Goal: Check status: Check status

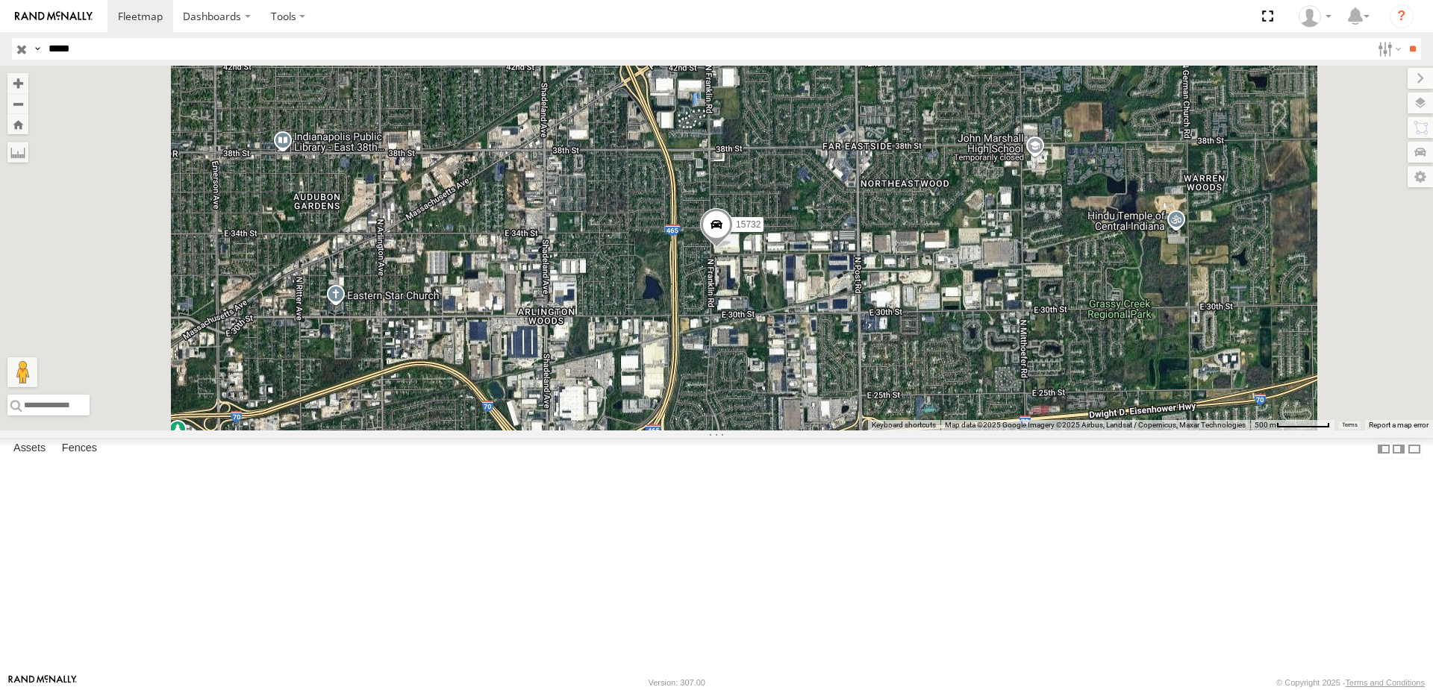
select select "**********"
click at [21, 46] on input "button" at bounding box center [21, 49] width 19 height 22
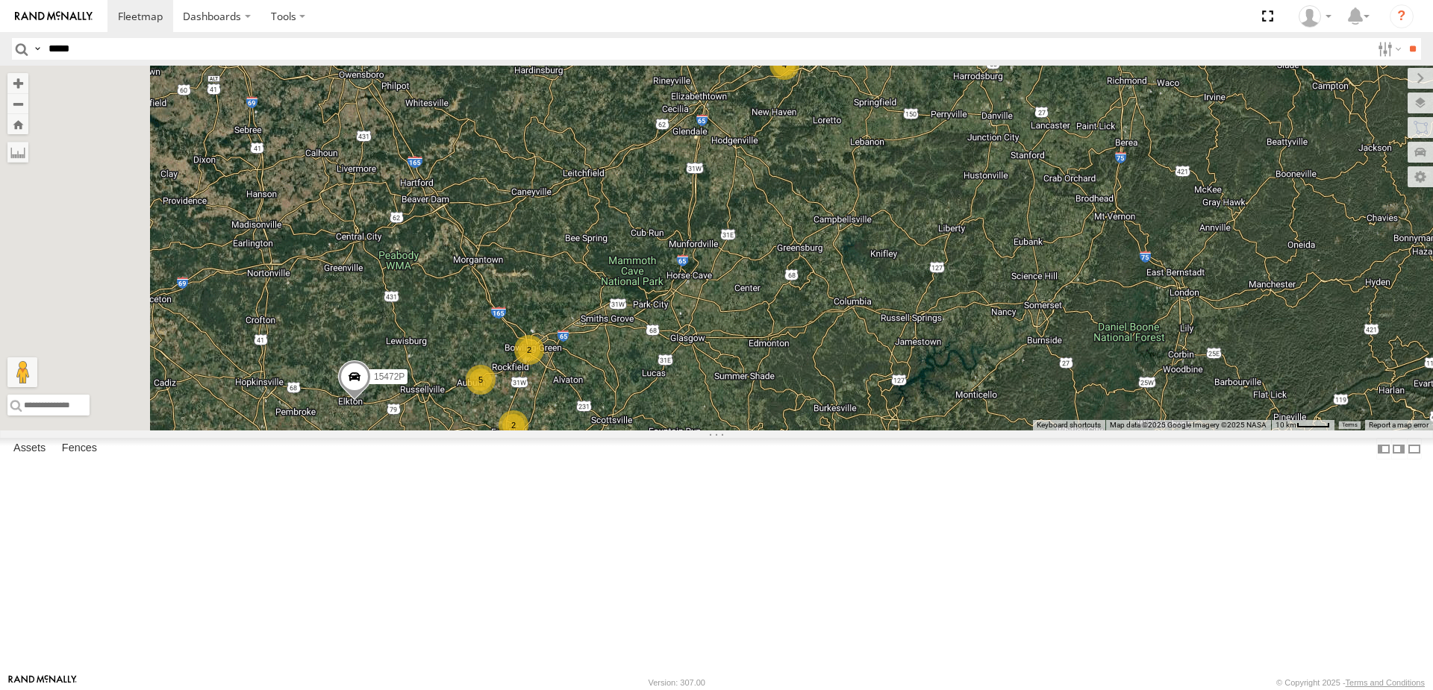
drag, startPoint x: 761, startPoint y: 424, endPoint x: 831, endPoint y: 381, distance: 82.1
click at [831, 381] on div "10652 15732 5210 53005 16391 282 15472P 15390-P 4 5 3 2 2 2" at bounding box center [716, 248] width 1433 height 365
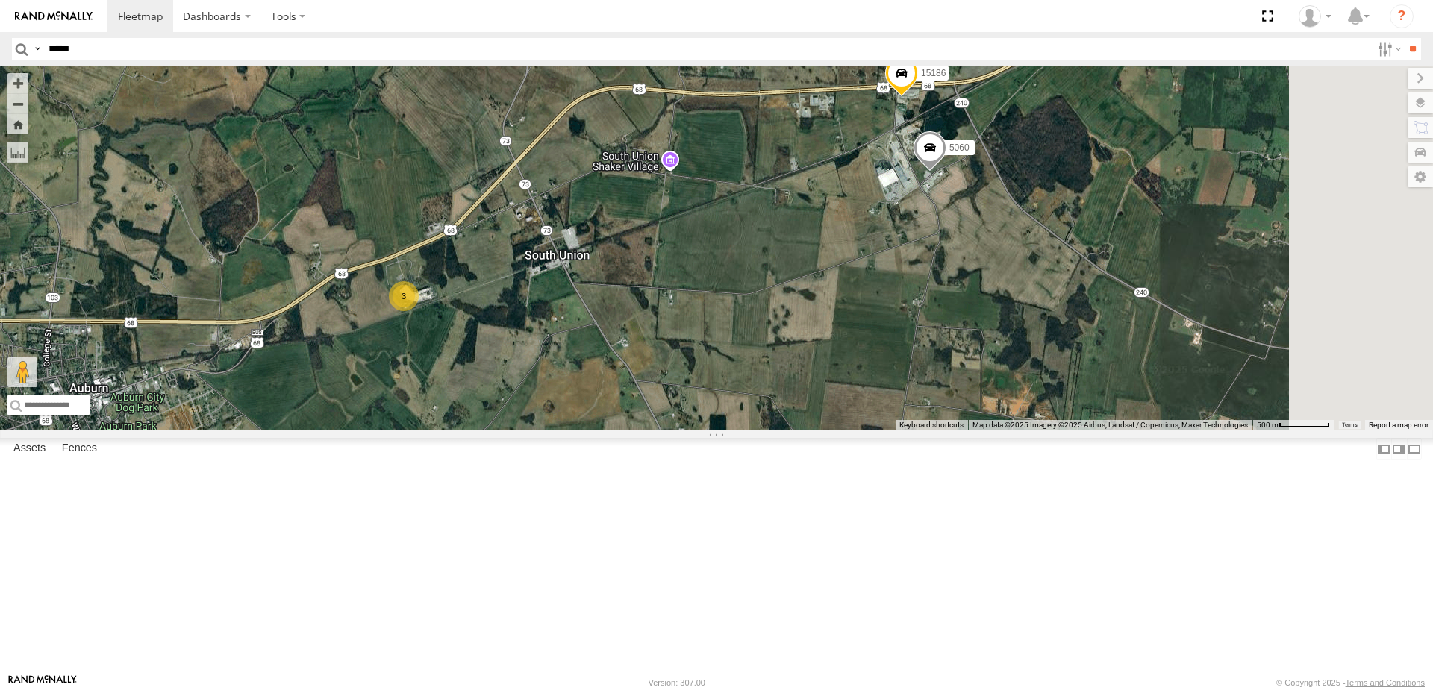
drag, startPoint x: 853, startPoint y: 388, endPoint x: 758, endPoint y: 396, distance: 95.1
click at [758, 396] on div "10652 15732 5210 53005 16391 282 15472P 15390-P 15186 5060 3" at bounding box center [716, 248] width 1433 height 365
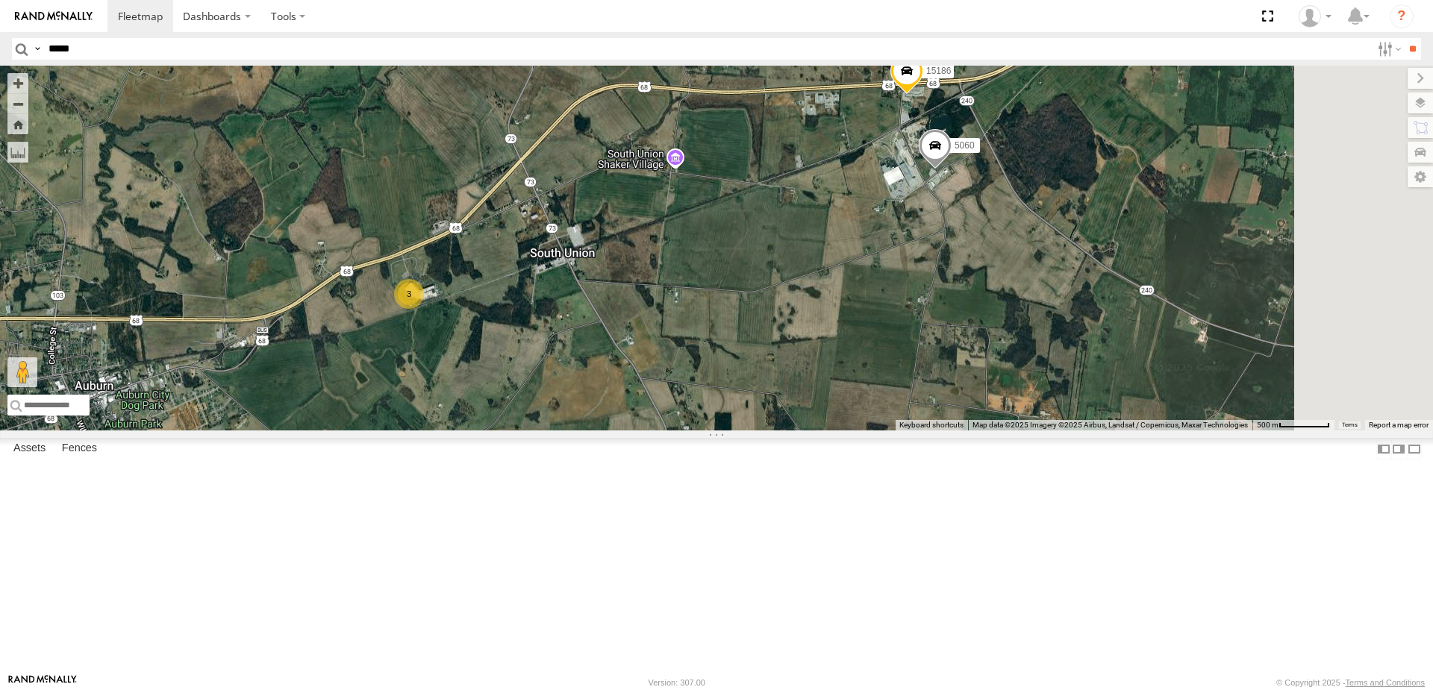
click at [424, 309] on div "3" at bounding box center [409, 294] width 30 height 30
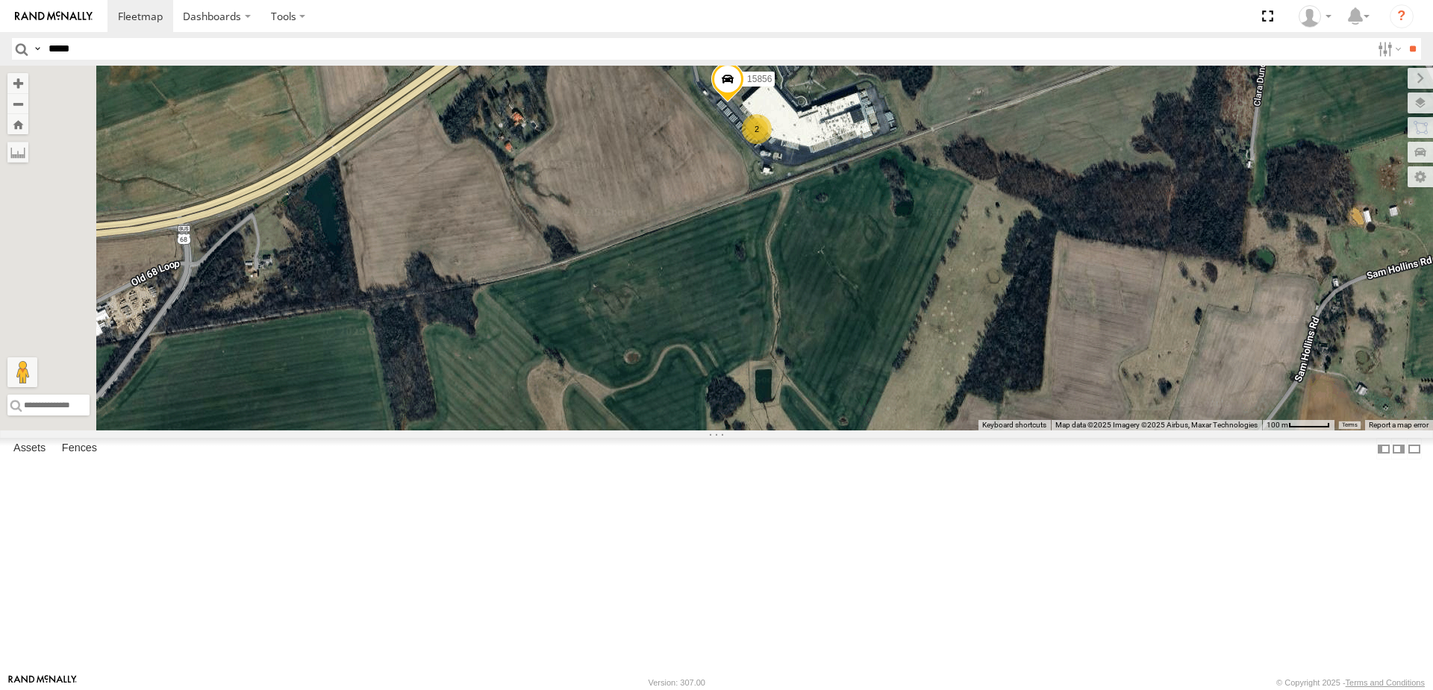
drag, startPoint x: 1026, startPoint y: 176, endPoint x: 946, endPoint y: 328, distance: 171.9
click at [946, 328] on div "10652 15732 5210 53005 16391 282 15472P 15390-P 15186 5060 15856 2" at bounding box center [716, 248] width 1433 height 365
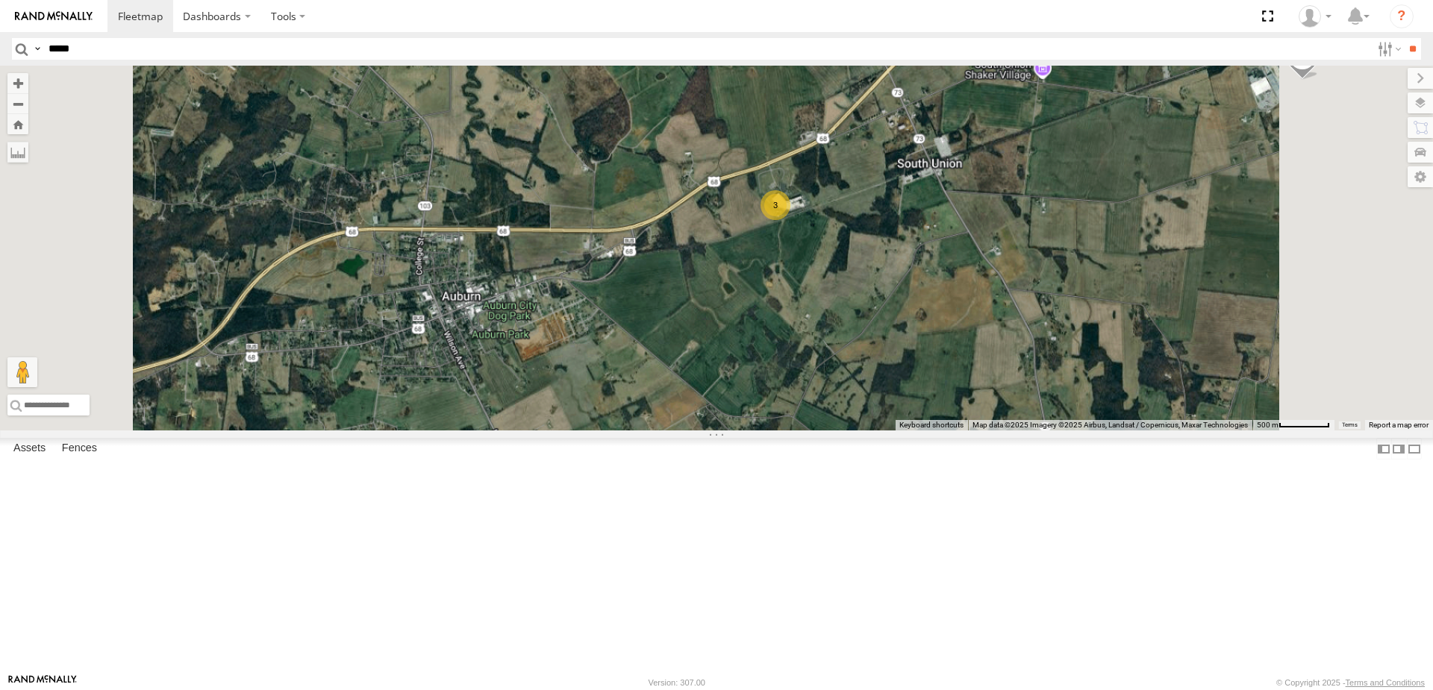
drag, startPoint x: 1088, startPoint y: 266, endPoint x: 961, endPoint y: 296, distance: 131.3
click at [961, 296] on div "10652 15732 5210 53005 16391 282 15472P 15390-P 15186 5060 3" at bounding box center [716, 248] width 1433 height 365
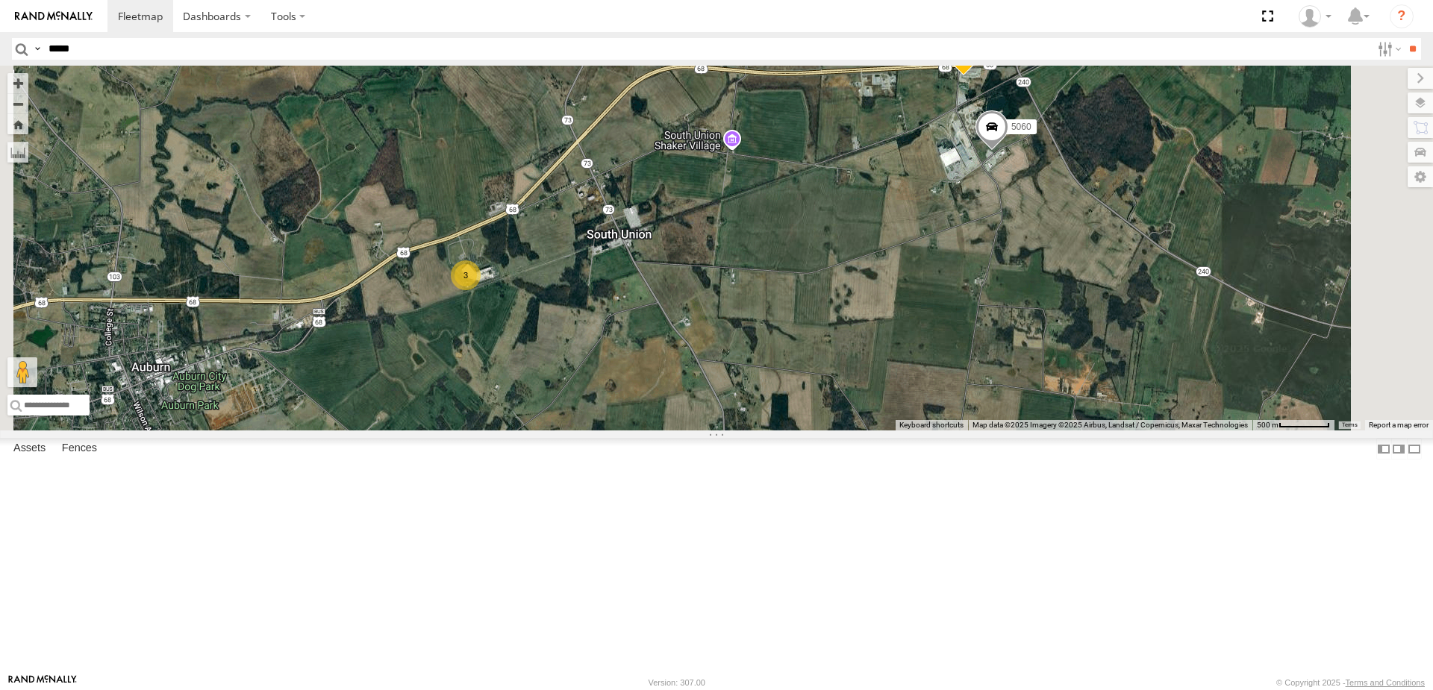
drag, startPoint x: 855, startPoint y: 360, endPoint x: 849, endPoint y: 330, distance: 30.4
click at [925, 327] on div "10652 15732 5210 53005 16391 282 15472P 15390-P 15186 5060 3" at bounding box center [716, 248] width 1433 height 365
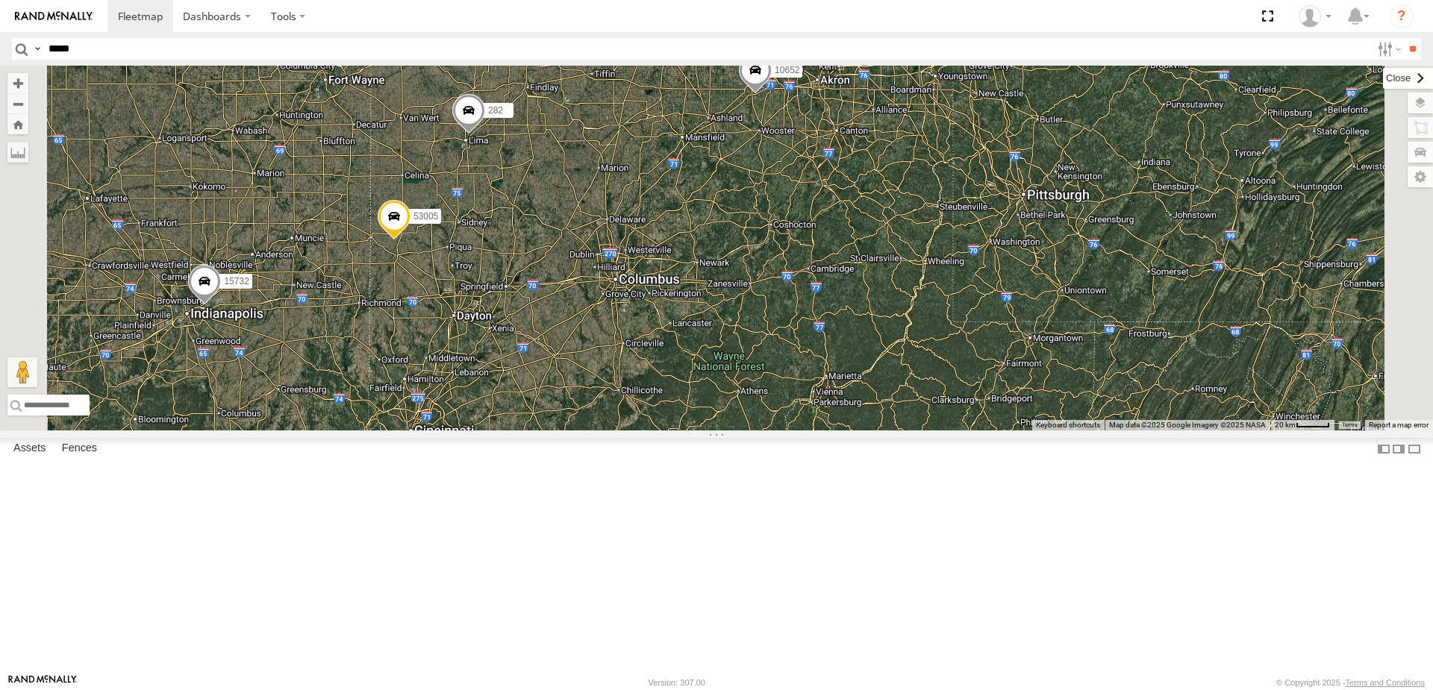
click at [1383, 84] on label at bounding box center [1408, 78] width 50 height 21
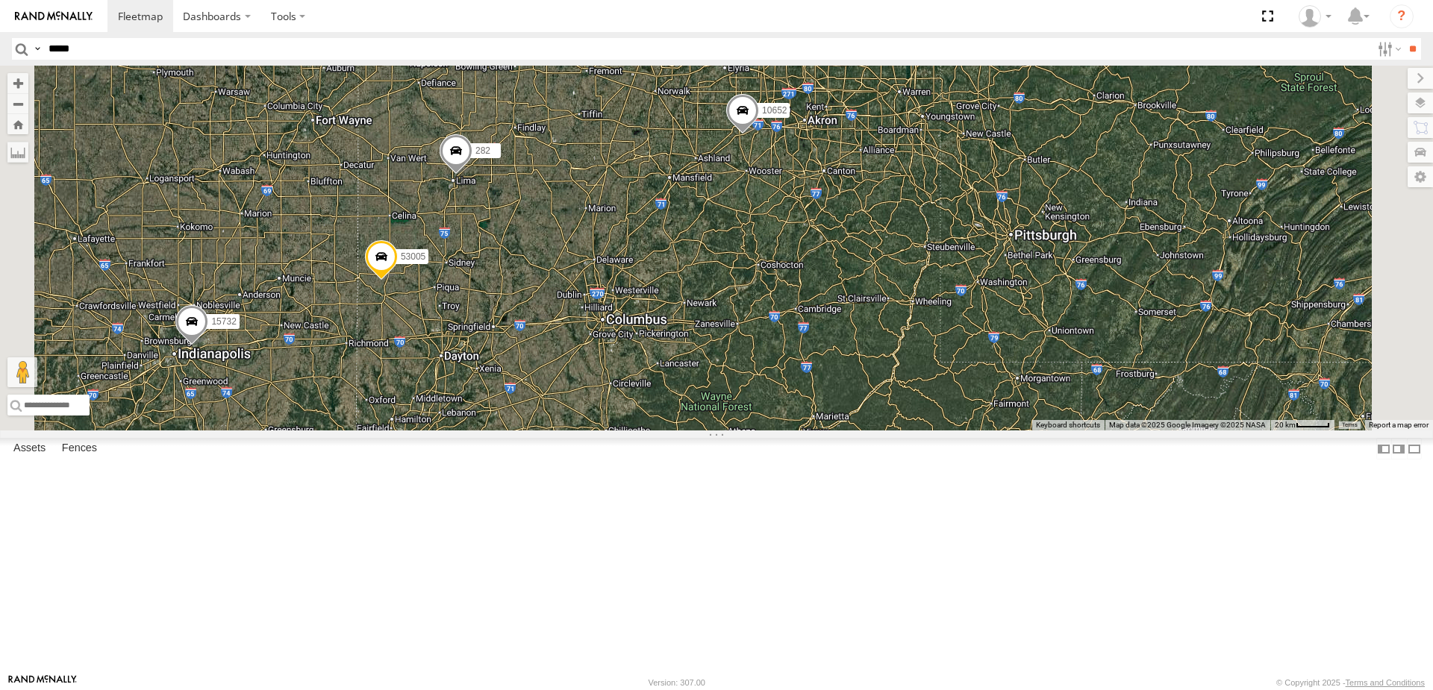
drag, startPoint x: 985, startPoint y: 242, endPoint x: 973, endPoint y: 286, distance: 45.8
click at [973, 286] on div "10652 15732 53005 16391 282 4" at bounding box center [716, 248] width 1433 height 365
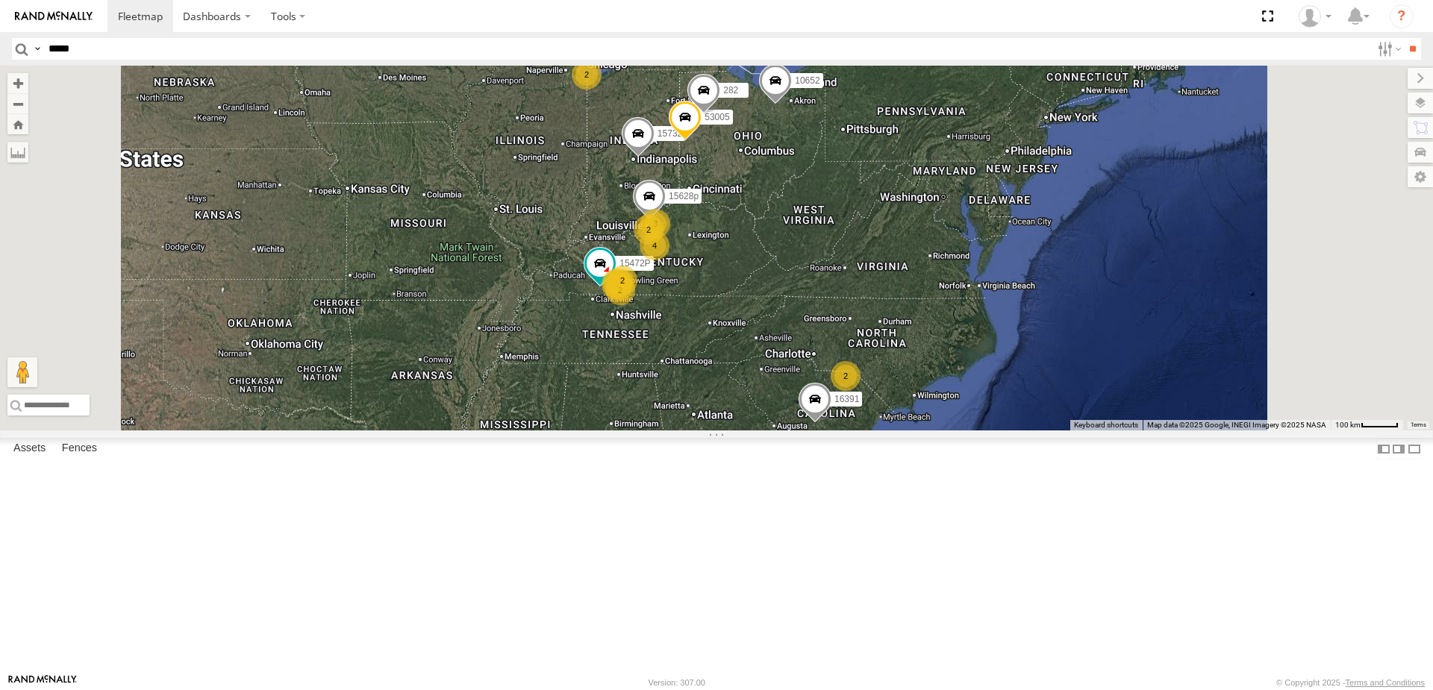
click at [127, 43] on input "*****" at bounding box center [707, 49] width 1329 height 22
type input "*****"
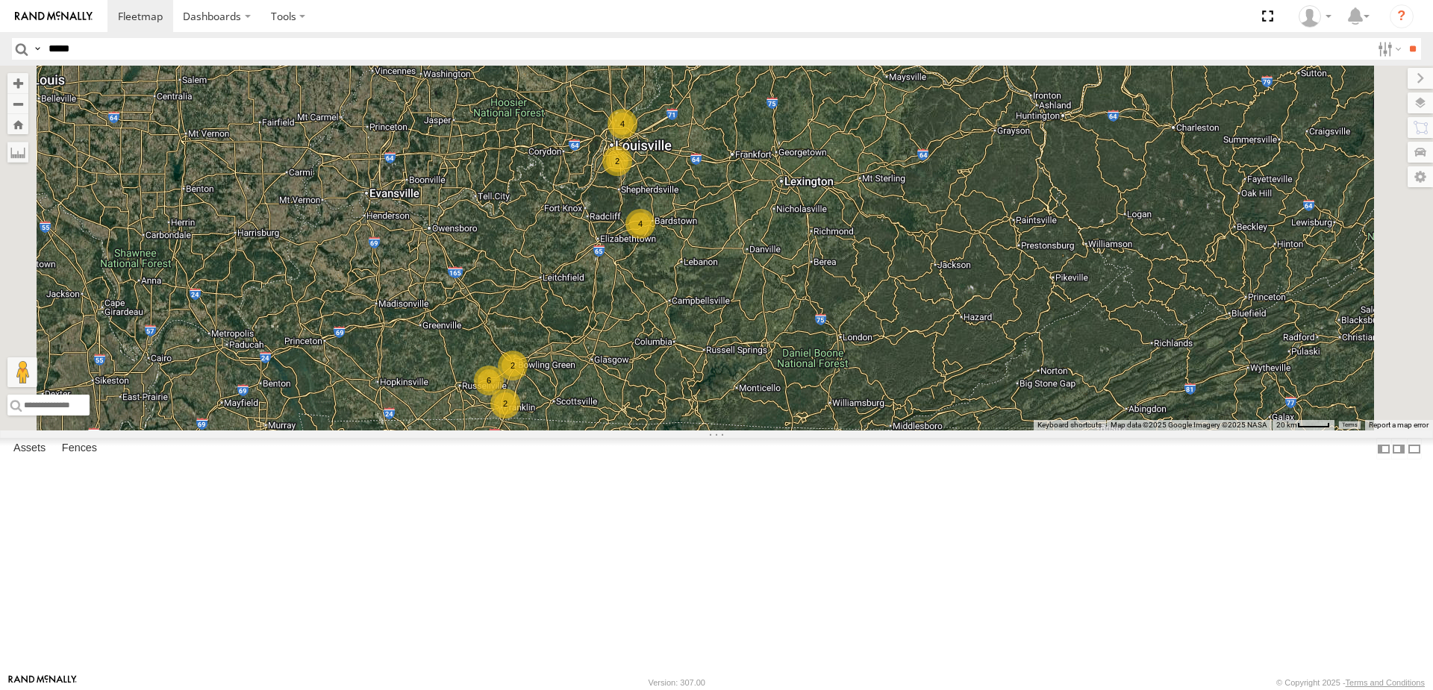
drag, startPoint x: 754, startPoint y: 443, endPoint x: 810, endPoint y: 404, distance: 68.5
click at [807, 404] on div "10652 15732 53005 16391 282 4 4 6 2 2 2" at bounding box center [716, 248] width 1433 height 365
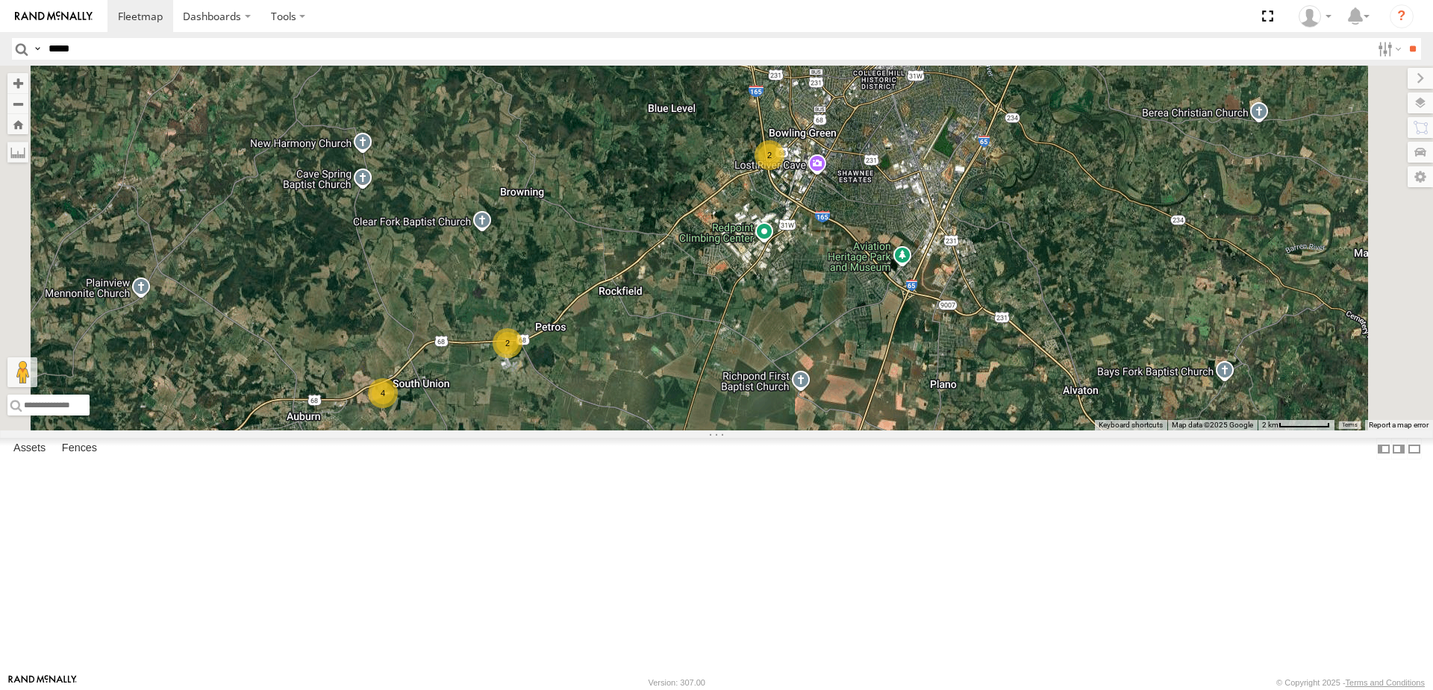
drag, startPoint x: 639, startPoint y: 514, endPoint x: 691, endPoint y: 496, distance: 55.0
click at [688, 431] on div "10652 15732 53005 16391 282 4 2 2" at bounding box center [716, 248] width 1433 height 365
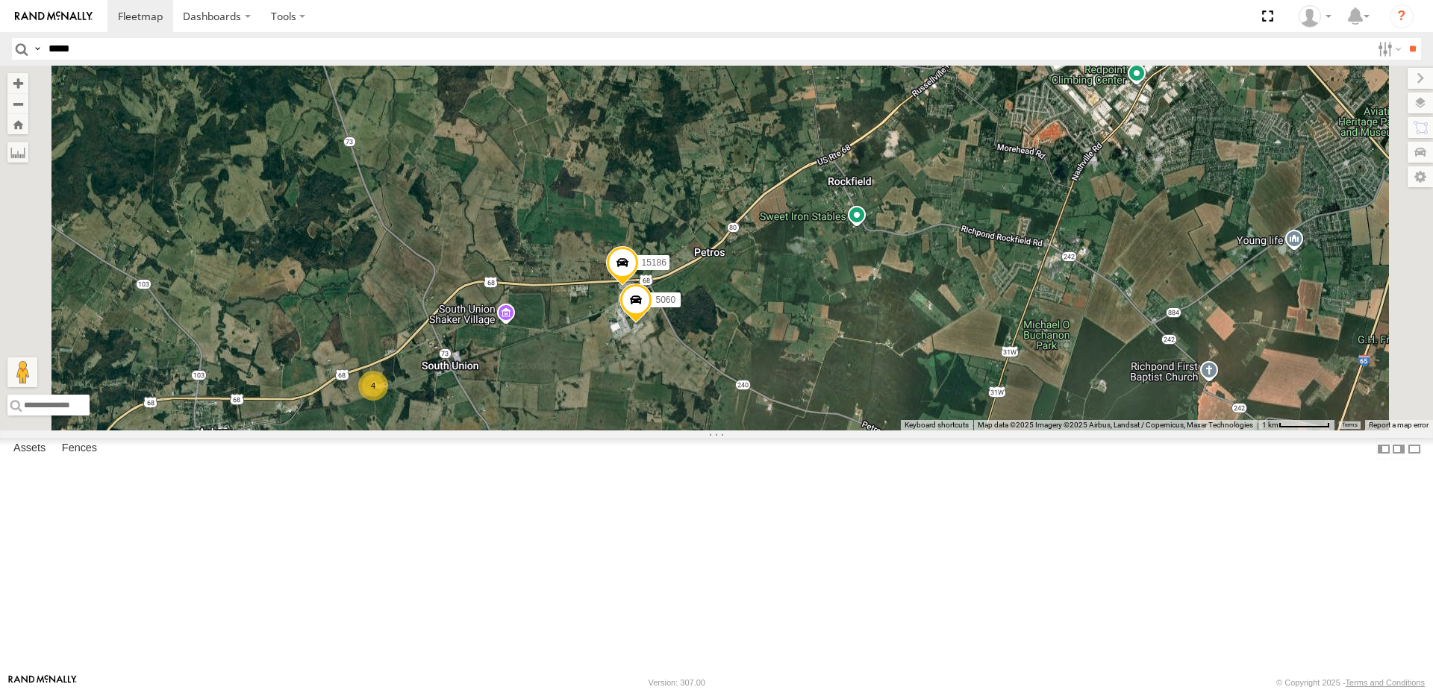
drag, startPoint x: 743, startPoint y: 480, endPoint x: 750, endPoint y: 475, distance: 8.1
click at [750, 431] on div "10652 15732 53005 16391 282 4 15186 5060 2" at bounding box center [716, 248] width 1433 height 365
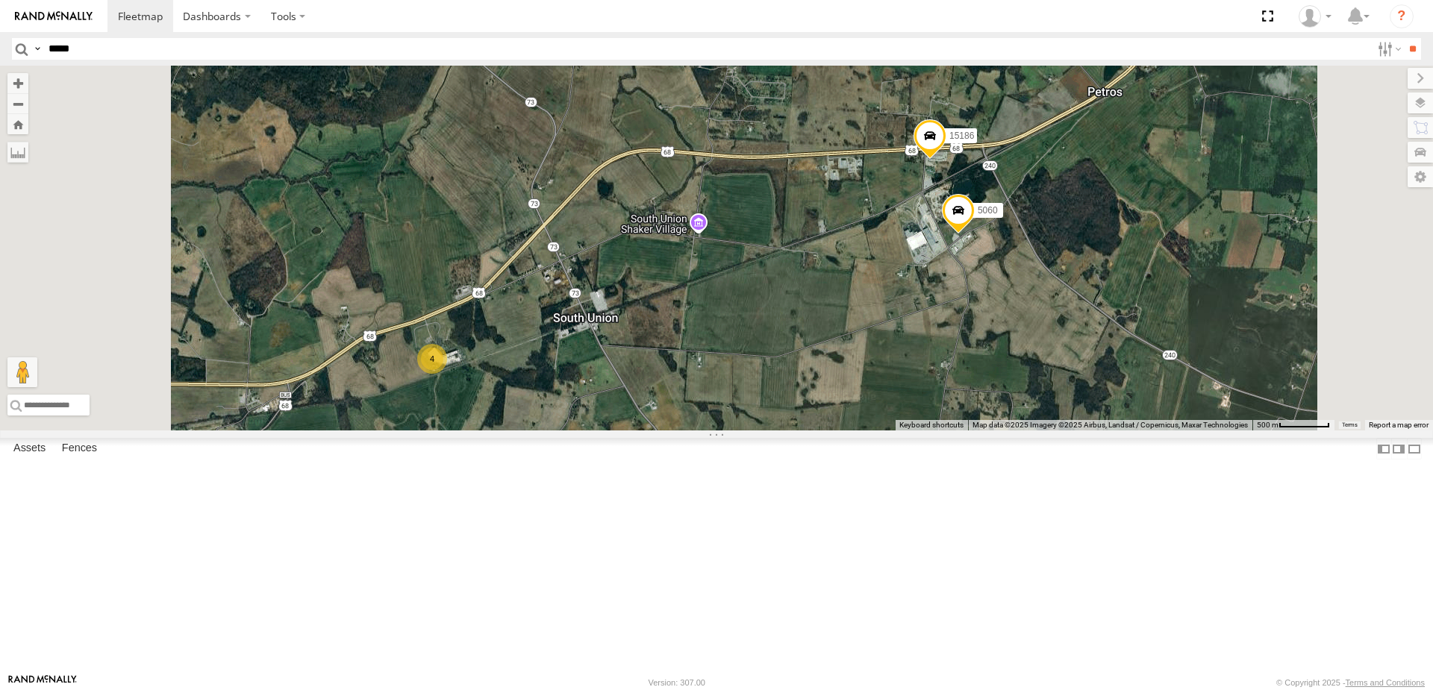
click at [447, 374] on div "4" at bounding box center [432, 359] width 30 height 30
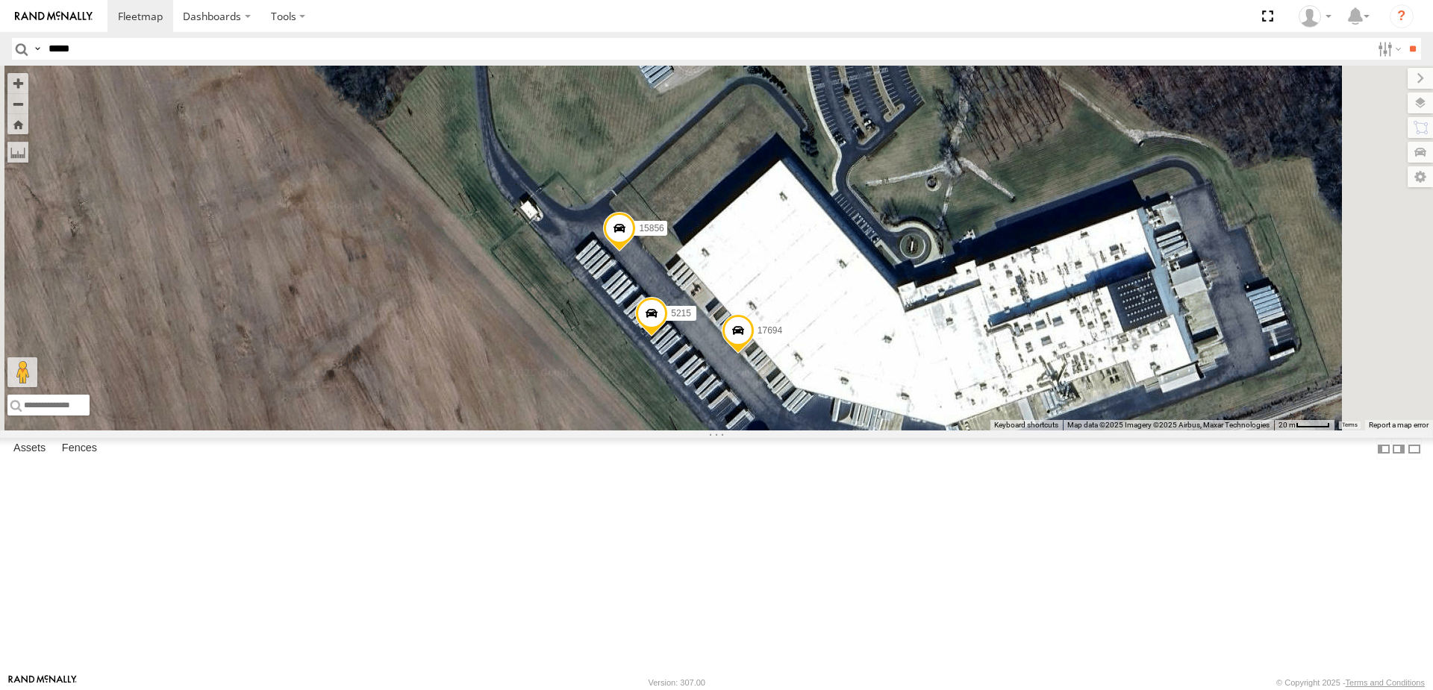
drag, startPoint x: 1052, startPoint y: 413, endPoint x: 1015, endPoint y: 368, distance: 58.3
click at [1015, 368] on div "10652 15732 53005 16391 282 15186 5060 17694 15856 15472P 5215" at bounding box center [716, 248] width 1433 height 365
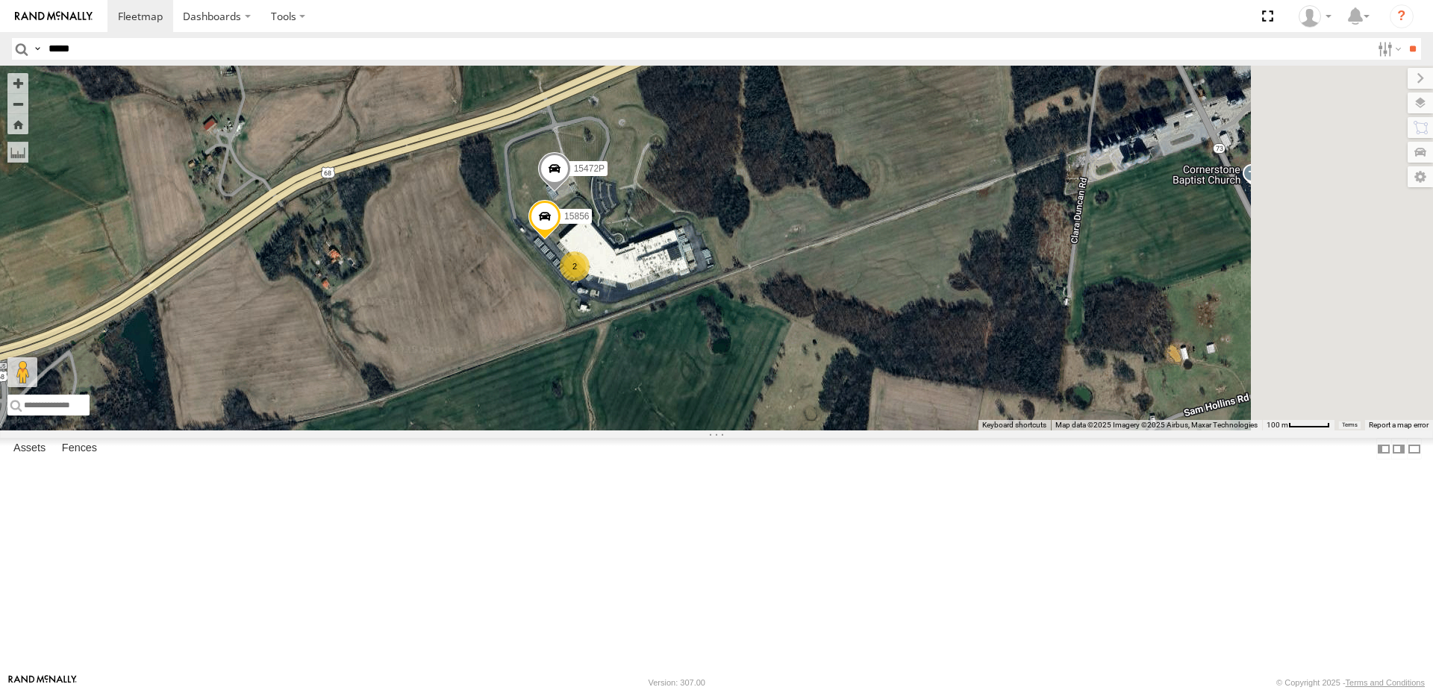
drag, startPoint x: 912, startPoint y: 220, endPoint x: 811, endPoint y: 310, distance: 135.4
click at [811, 310] on div "10652 15732 53005 16391 282 15186 5060 15856 15472P 2" at bounding box center [716, 248] width 1433 height 365
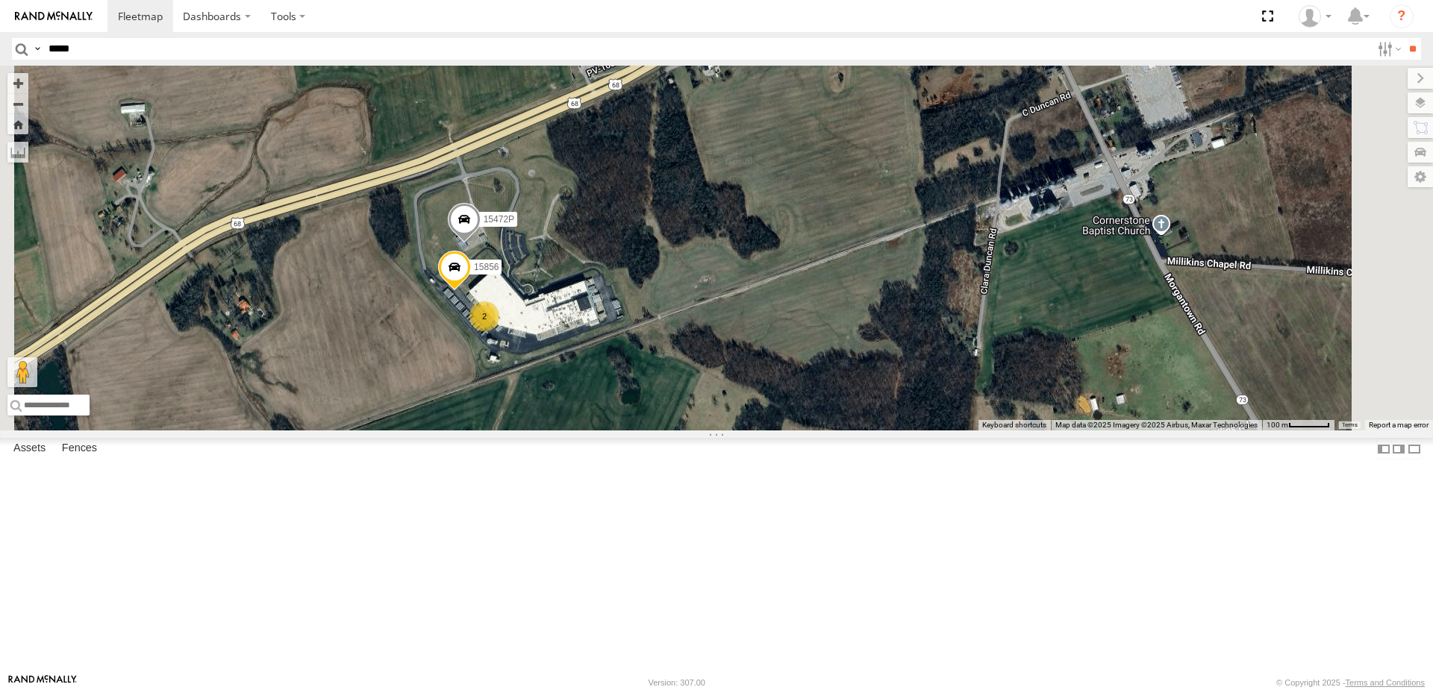
drag, startPoint x: 791, startPoint y: 341, endPoint x: 876, endPoint y: 294, distance: 96.6
click at [867, 297] on div "10652 15732 53005 16391 282 15186 5060 15472P 2 15856" at bounding box center [716, 248] width 1433 height 365
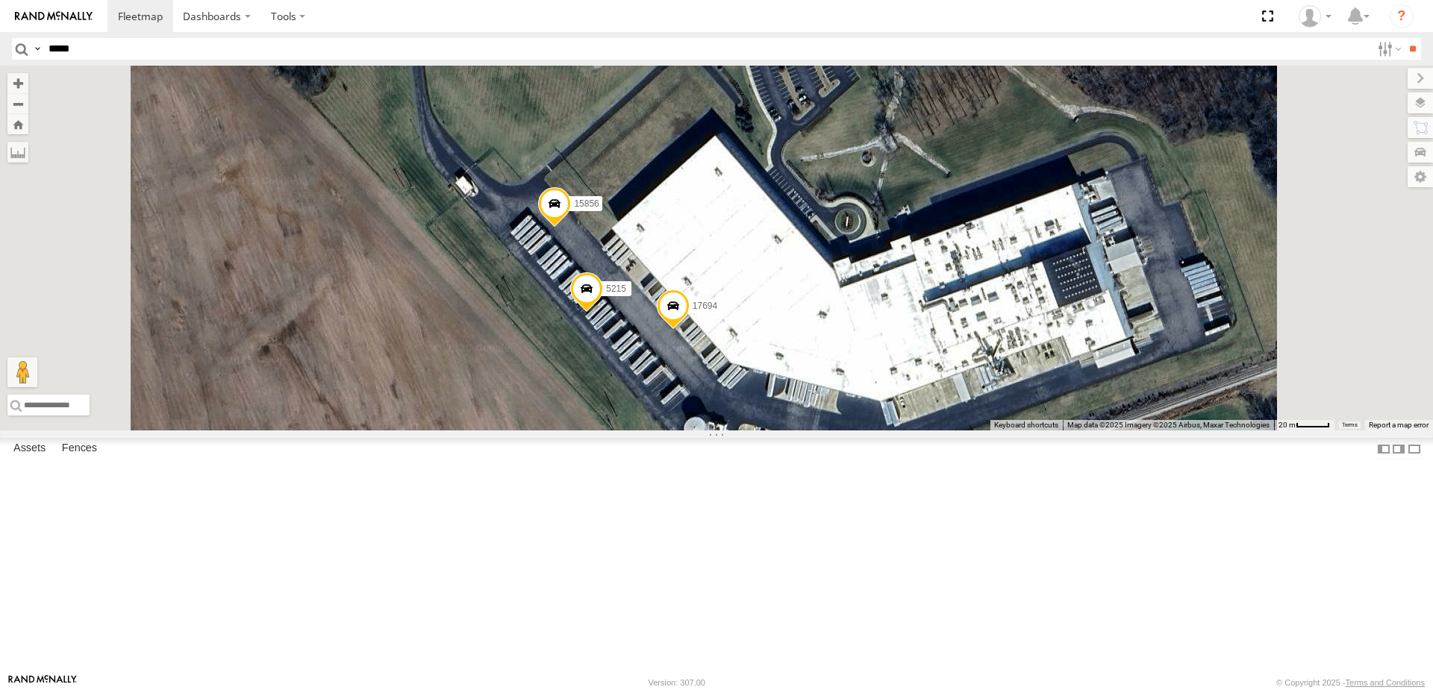
drag, startPoint x: 706, startPoint y: 360, endPoint x: 703, endPoint y: 352, distance: 8.7
click at [703, 352] on div "10652 15732 53005 16391 282 15186 5060 15472P 15856 17694 5215" at bounding box center [716, 248] width 1433 height 365
click at [873, 347] on div "10652 15732 53005 16391 282 15186 5060 15472P 15856 17694 5215" at bounding box center [716, 248] width 1433 height 365
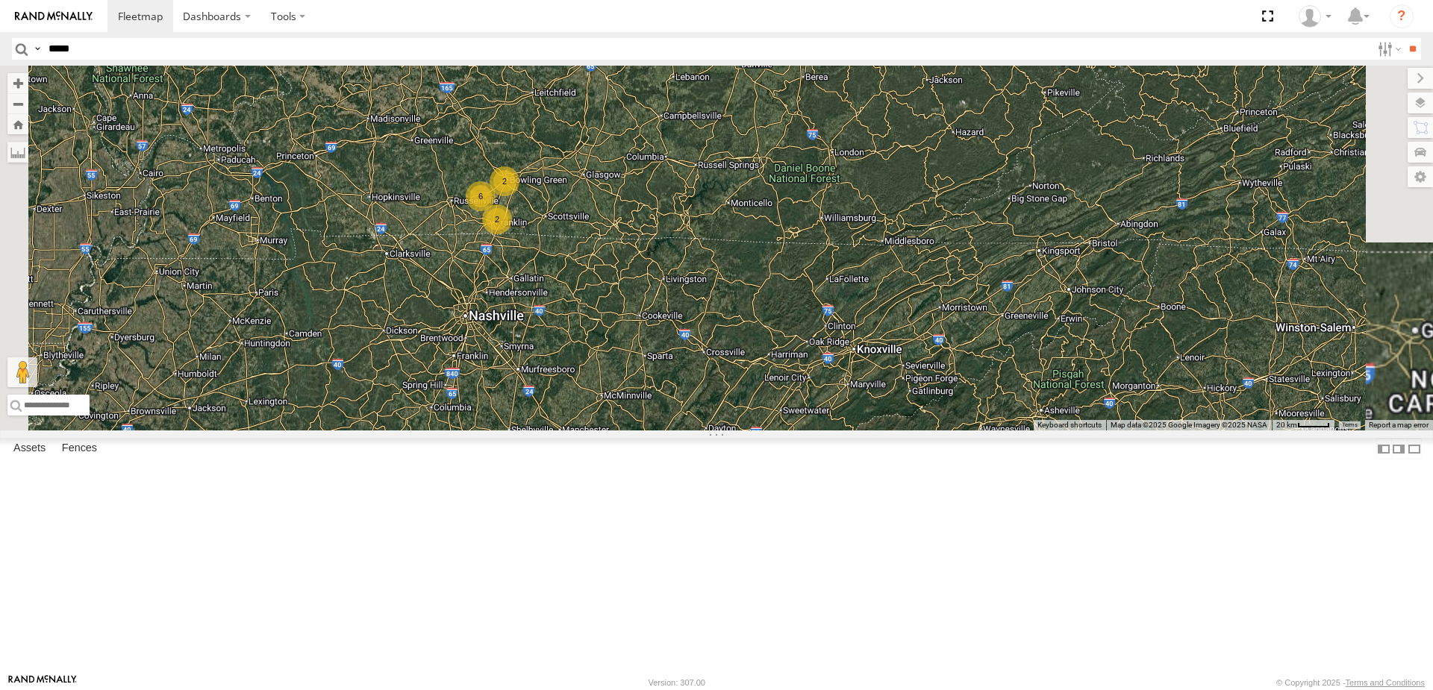
drag, startPoint x: 762, startPoint y: 341, endPoint x: 774, endPoint y: 383, distance: 43.5
click at [774, 383] on div "10652 15732 5210 53005 16391 282 15390-P 4 4 6 2 2 2" at bounding box center [716, 248] width 1433 height 365
